Goal: Task Accomplishment & Management: Use online tool/utility

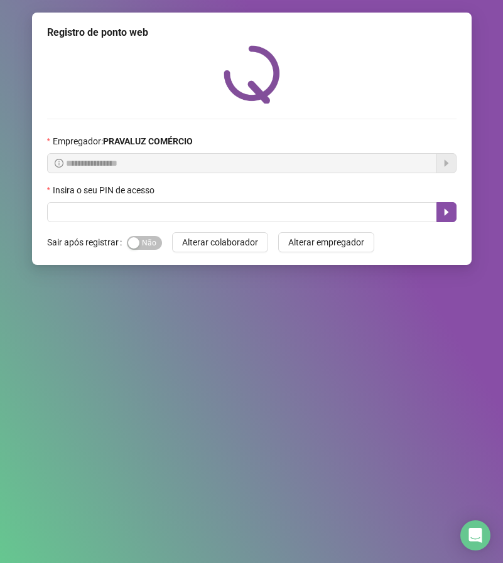
click at [140, 251] on div "Sim Não" at bounding box center [144, 242] width 35 height 20
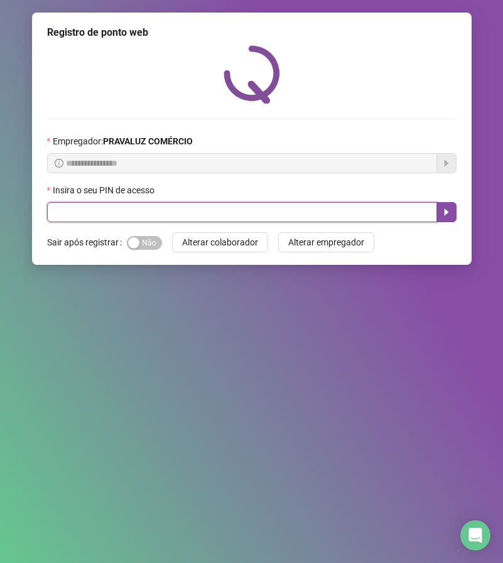
drag, startPoint x: 146, startPoint y: 217, endPoint x: 132, endPoint y: 220, distance: 14.0
click at [146, 216] on input "text" at bounding box center [242, 212] width 390 height 20
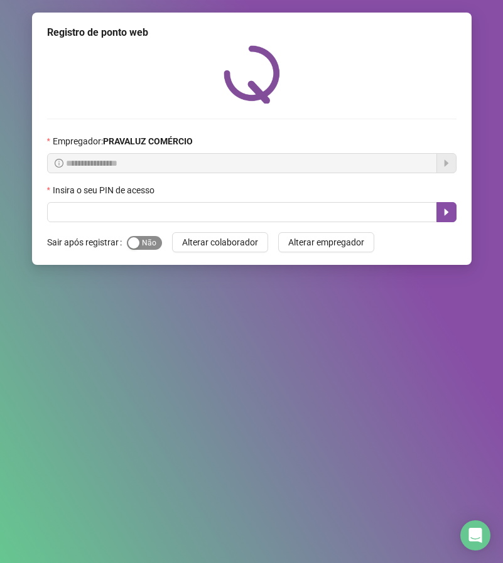
click at [134, 236] on span "Sim Não" at bounding box center [144, 243] width 35 height 14
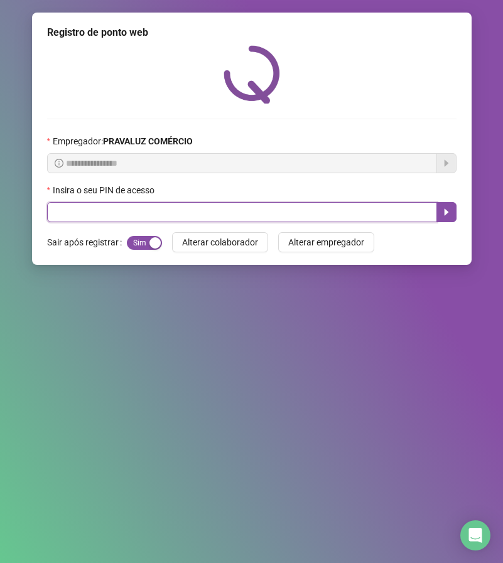
click at [134, 206] on input "text" at bounding box center [242, 212] width 390 height 20
type input "*****"
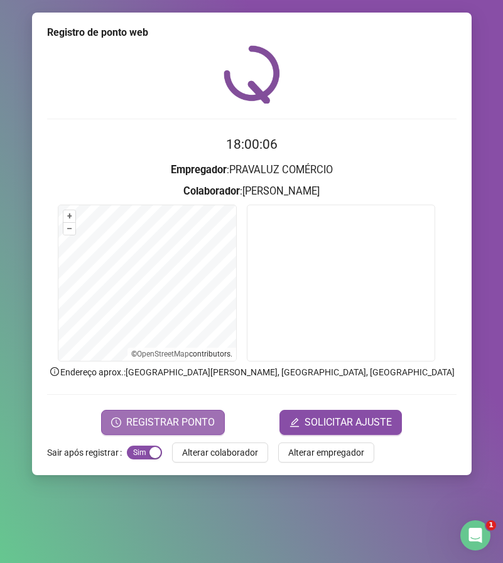
click at [192, 415] on span "REGISTRAR PONTO" at bounding box center [170, 422] width 88 height 15
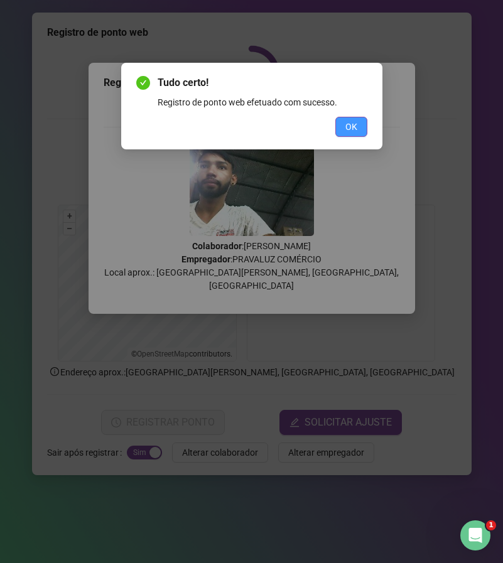
click at [337, 124] on button "OK" at bounding box center [351, 127] width 32 height 20
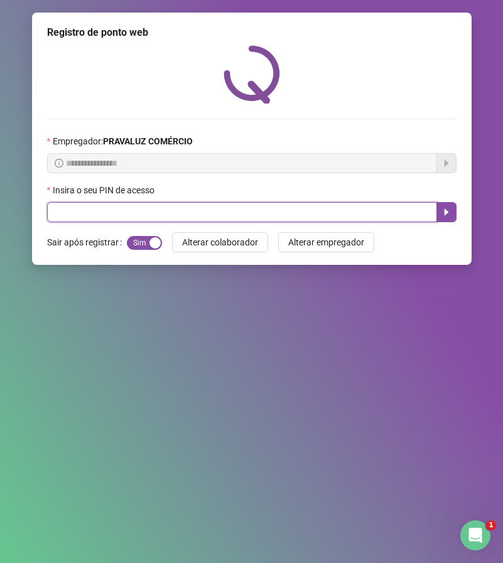
click at [85, 213] on input "text" at bounding box center [242, 212] width 390 height 20
type input "*****"
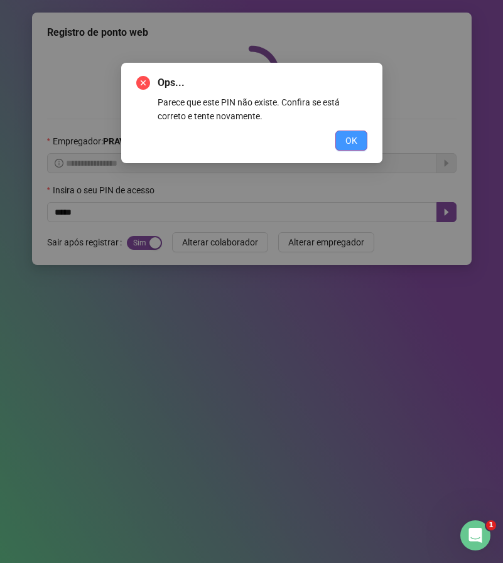
drag, startPoint x: 346, startPoint y: 141, endPoint x: 332, endPoint y: 143, distance: 14.6
click at [346, 141] on span "OK" at bounding box center [351, 141] width 12 height 14
